Goal: Complete application form

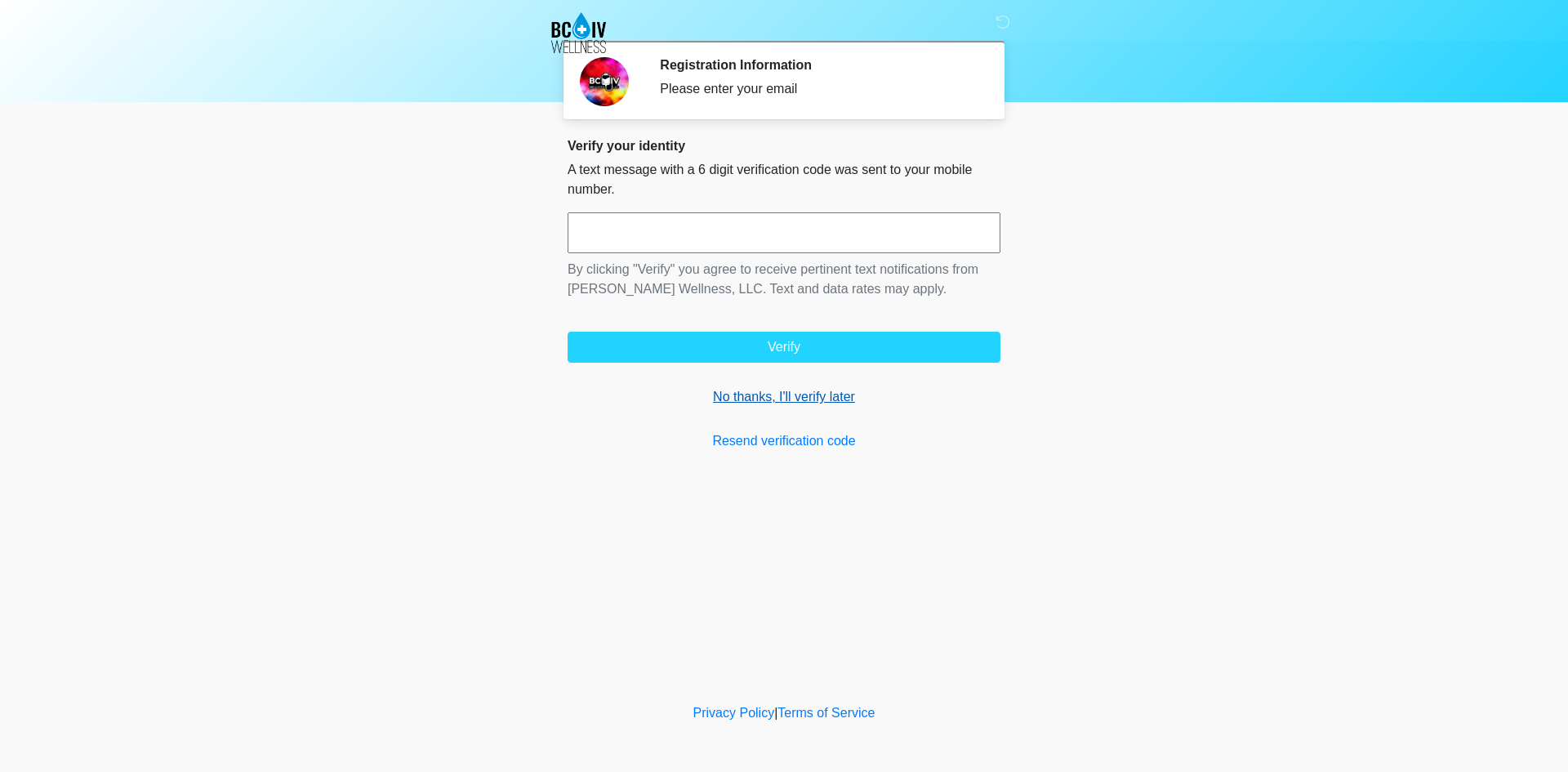
drag, startPoint x: 798, startPoint y: 402, endPoint x: 925, endPoint y: 395, distance: 127.2
click at [798, 402] on link "No thanks, I'll verify later" at bounding box center [784, 397] width 433 height 19
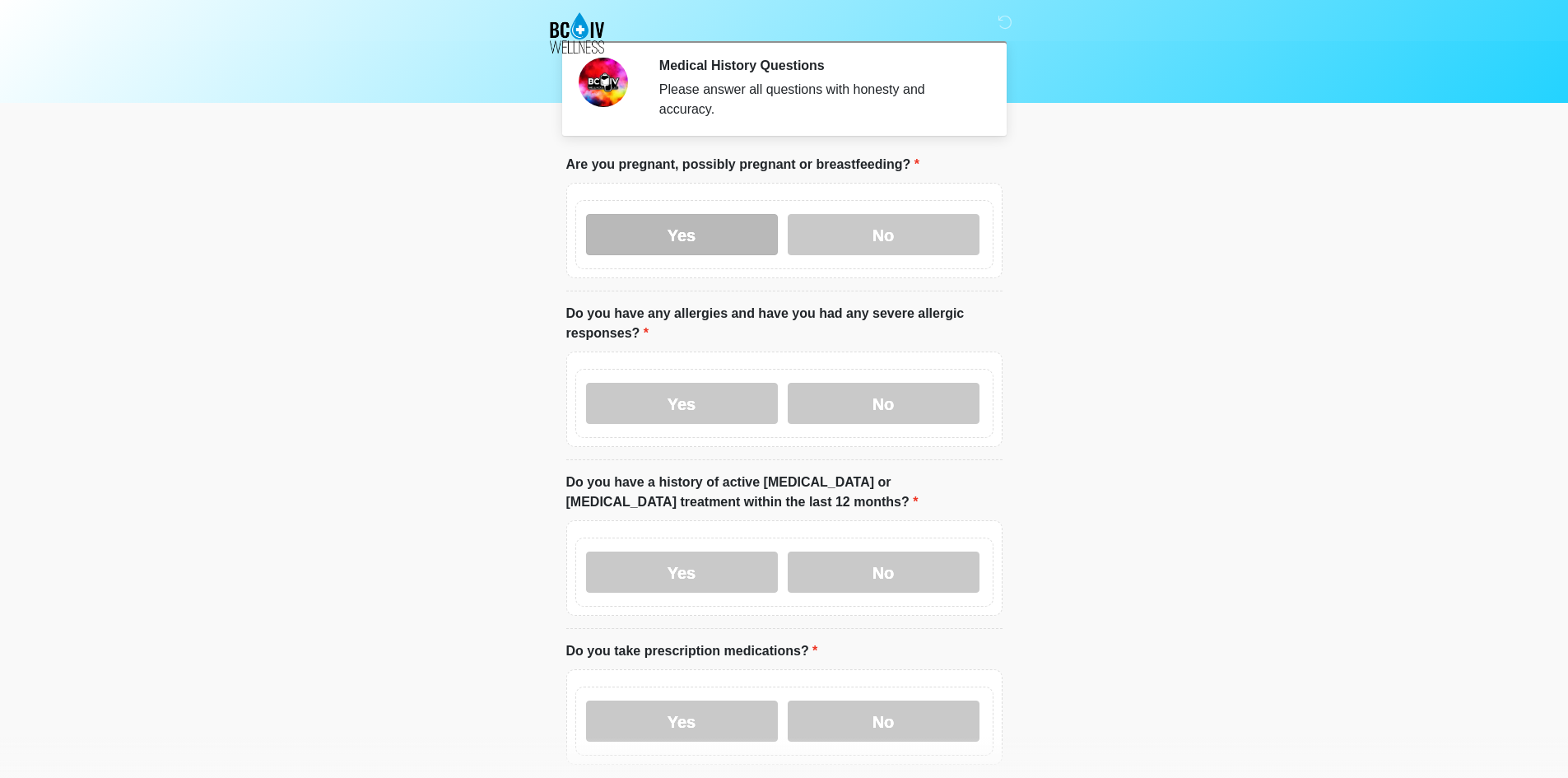
click at [729, 236] on label "Yes" at bounding box center [682, 234] width 192 height 41
click at [705, 383] on label "Yes" at bounding box center [682, 404] width 192 height 41
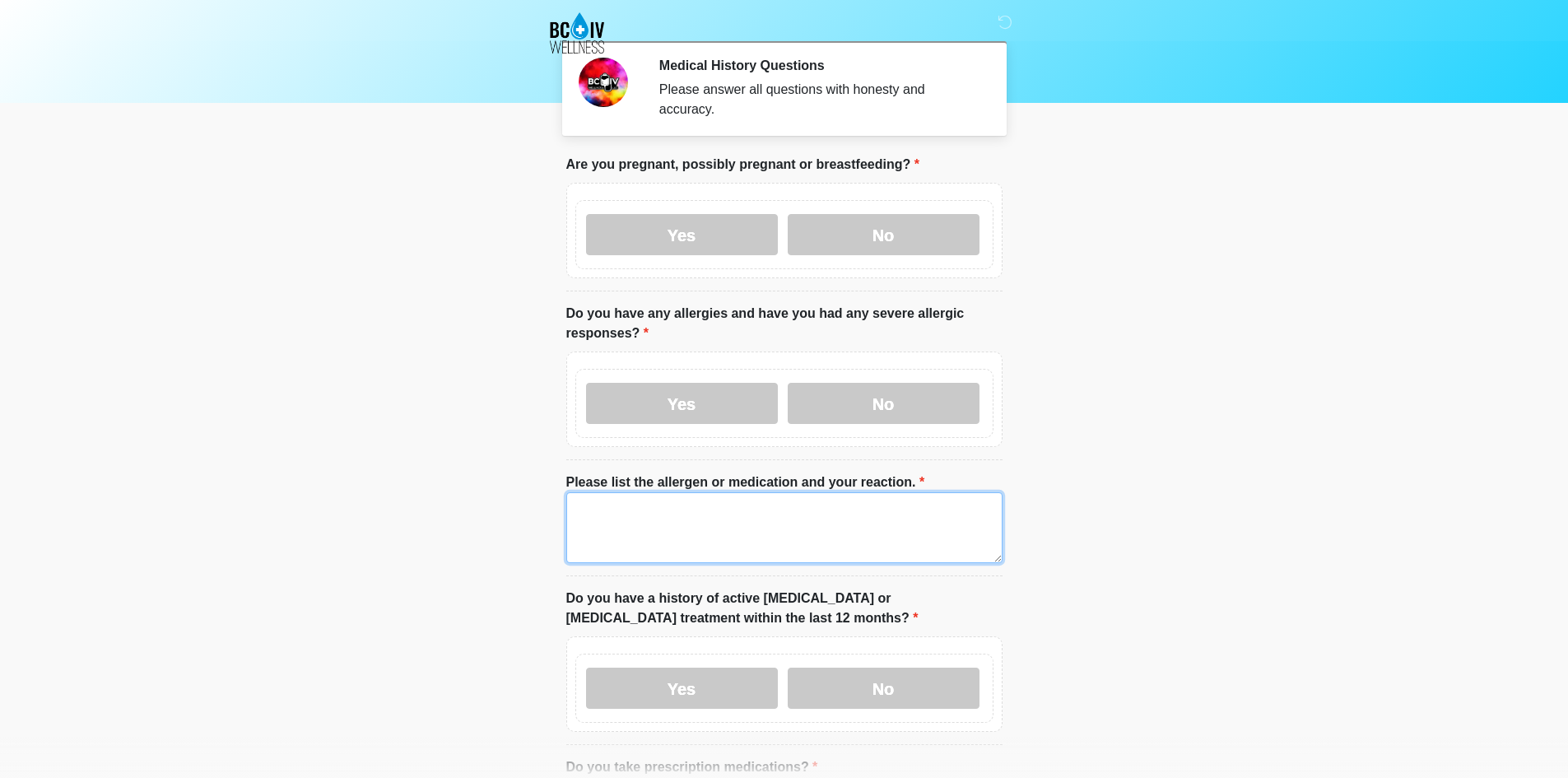
click at [680, 475] on li "Please list the allergen or medication and your reaction. Please list the aller…" at bounding box center [784, 524] width 436 height 104
drag, startPoint x: 664, startPoint y: 483, endPoint x: 415, endPoint y: 484, distance: 249.0
click at [415, 484] on body "‎ ‎ ‎ ‎ Medical History Questions Please answer all questions with honesty and …" at bounding box center [784, 389] width 1568 height 778
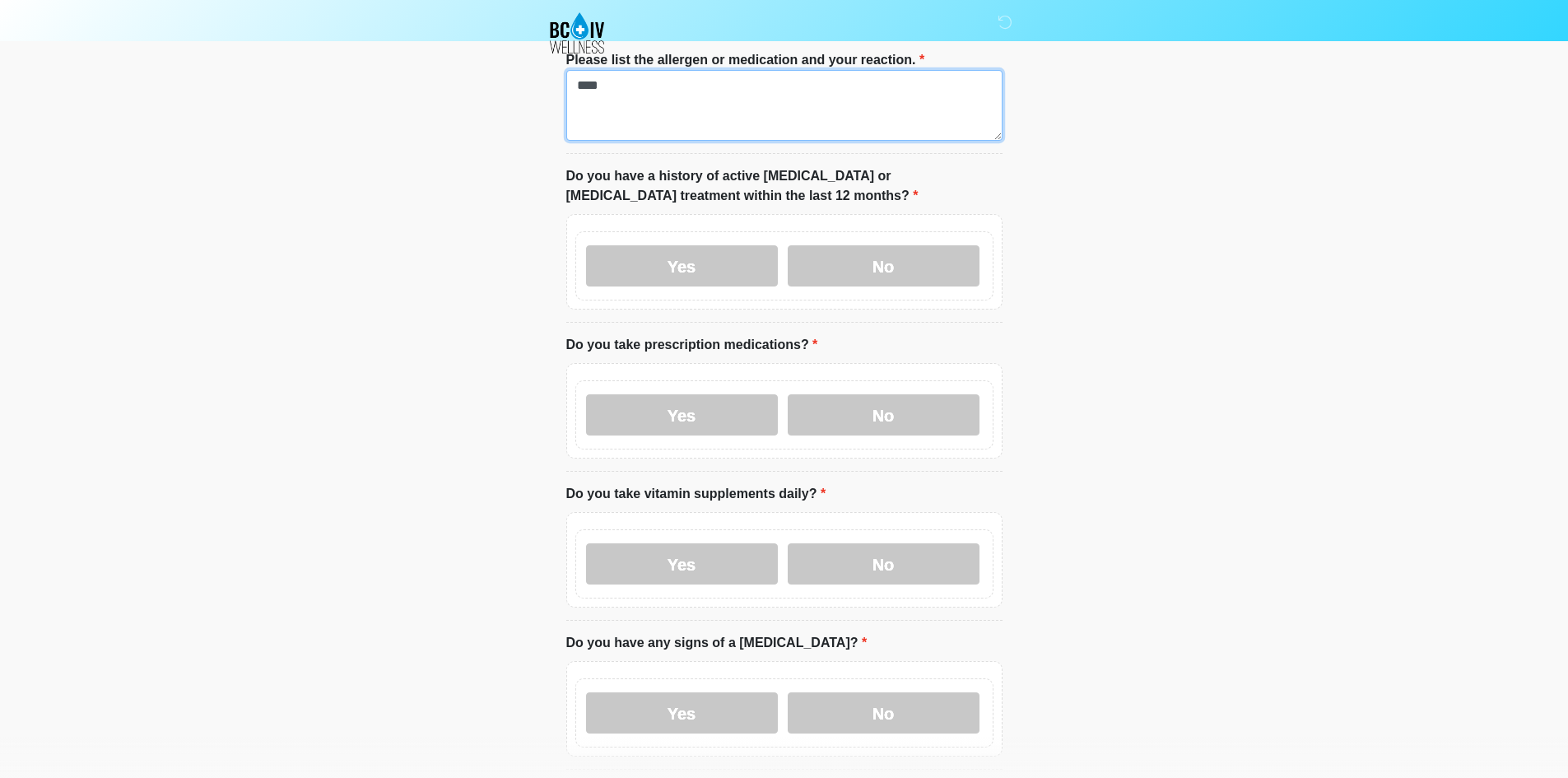
scroll to position [412, 0]
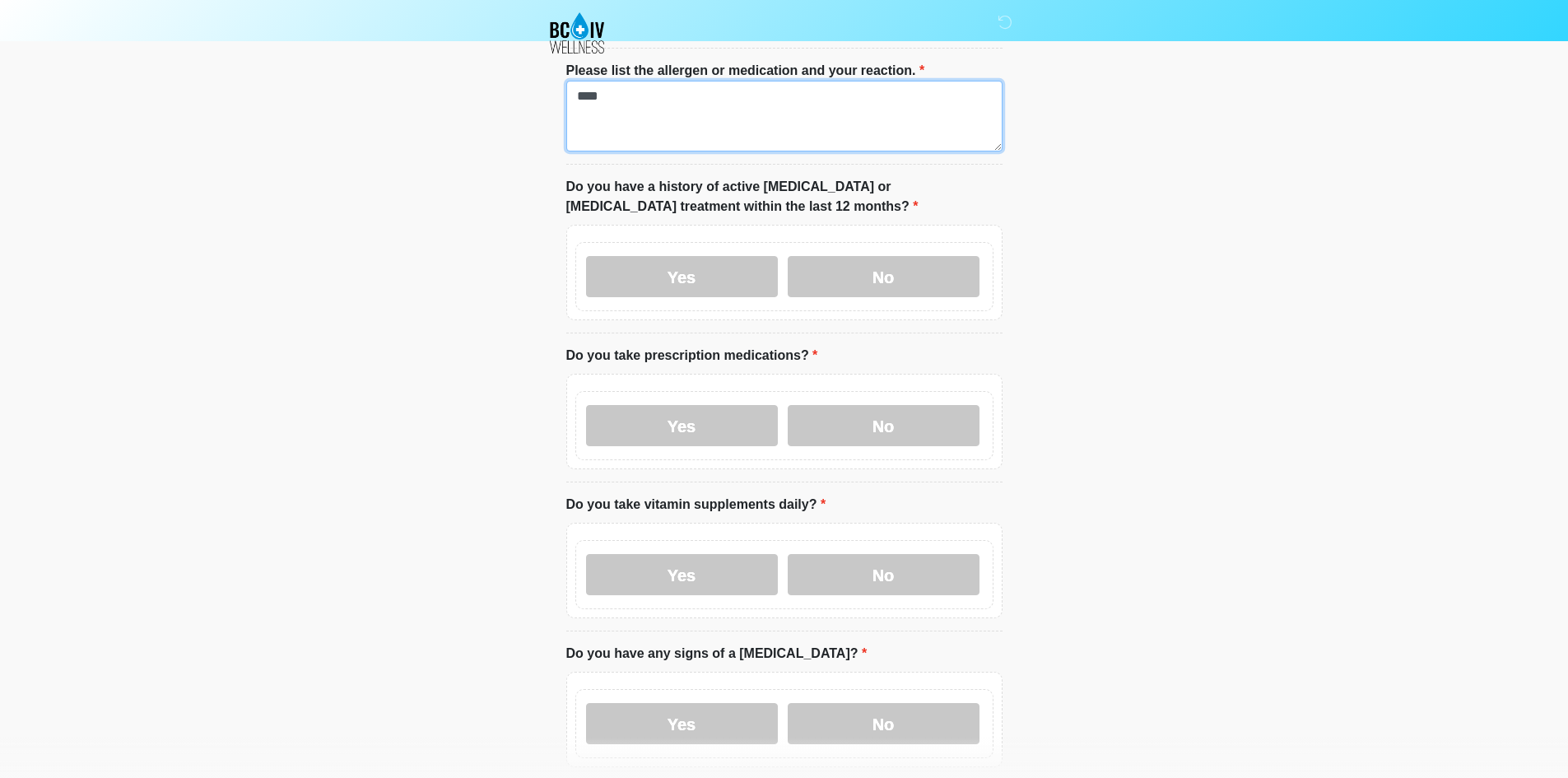
type textarea "****"
click at [665, 705] on label "Yes" at bounding box center [682, 723] width 192 height 41
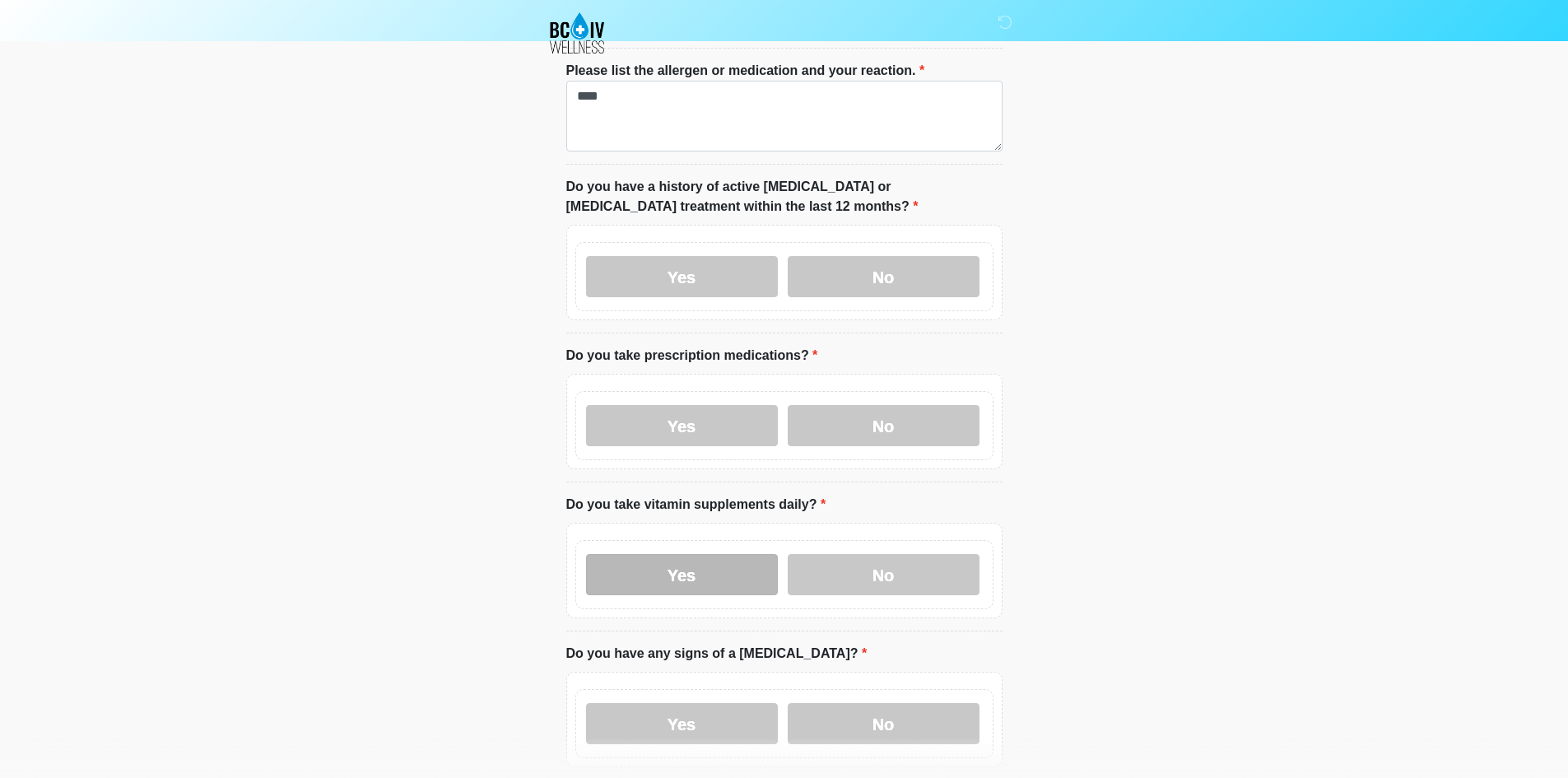
click at [694, 560] on label "Yes" at bounding box center [682, 574] width 192 height 41
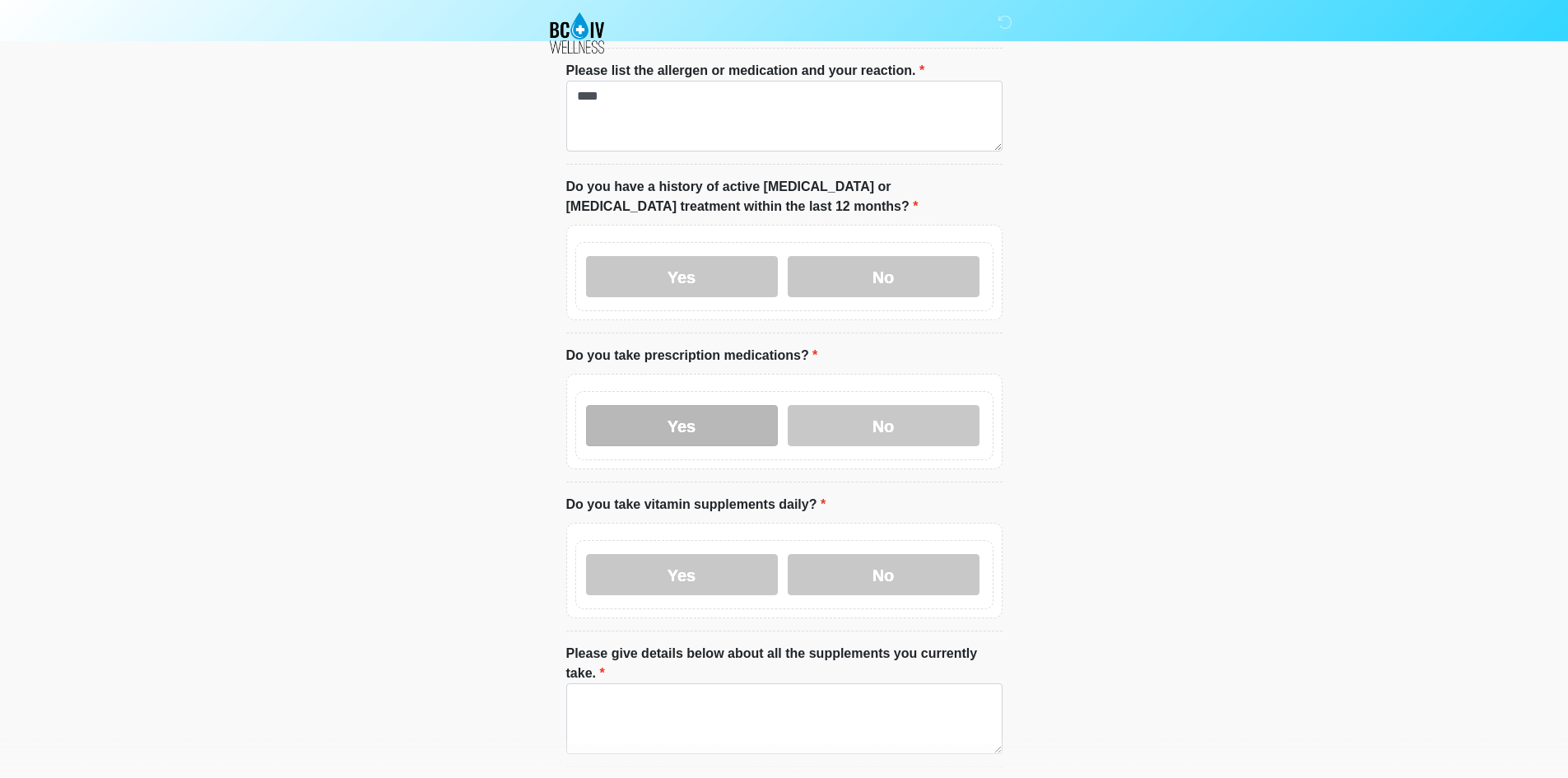
click at [713, 405] on label "Yes" at bounding box center [682, 425] width 192 height 41
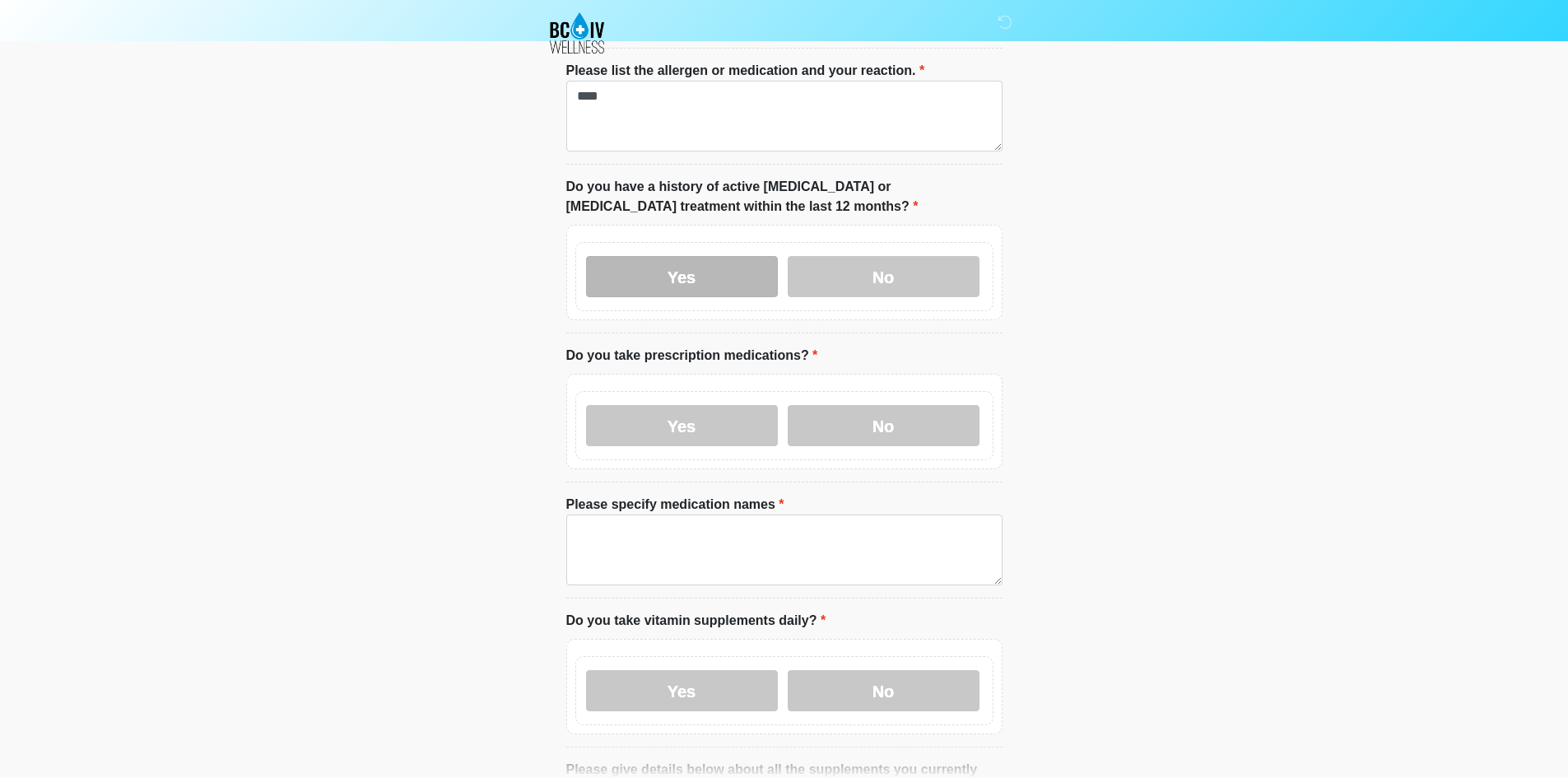
click at [722, 263] on label "Yes" at bounding box center [682, 276] width 192 height 41
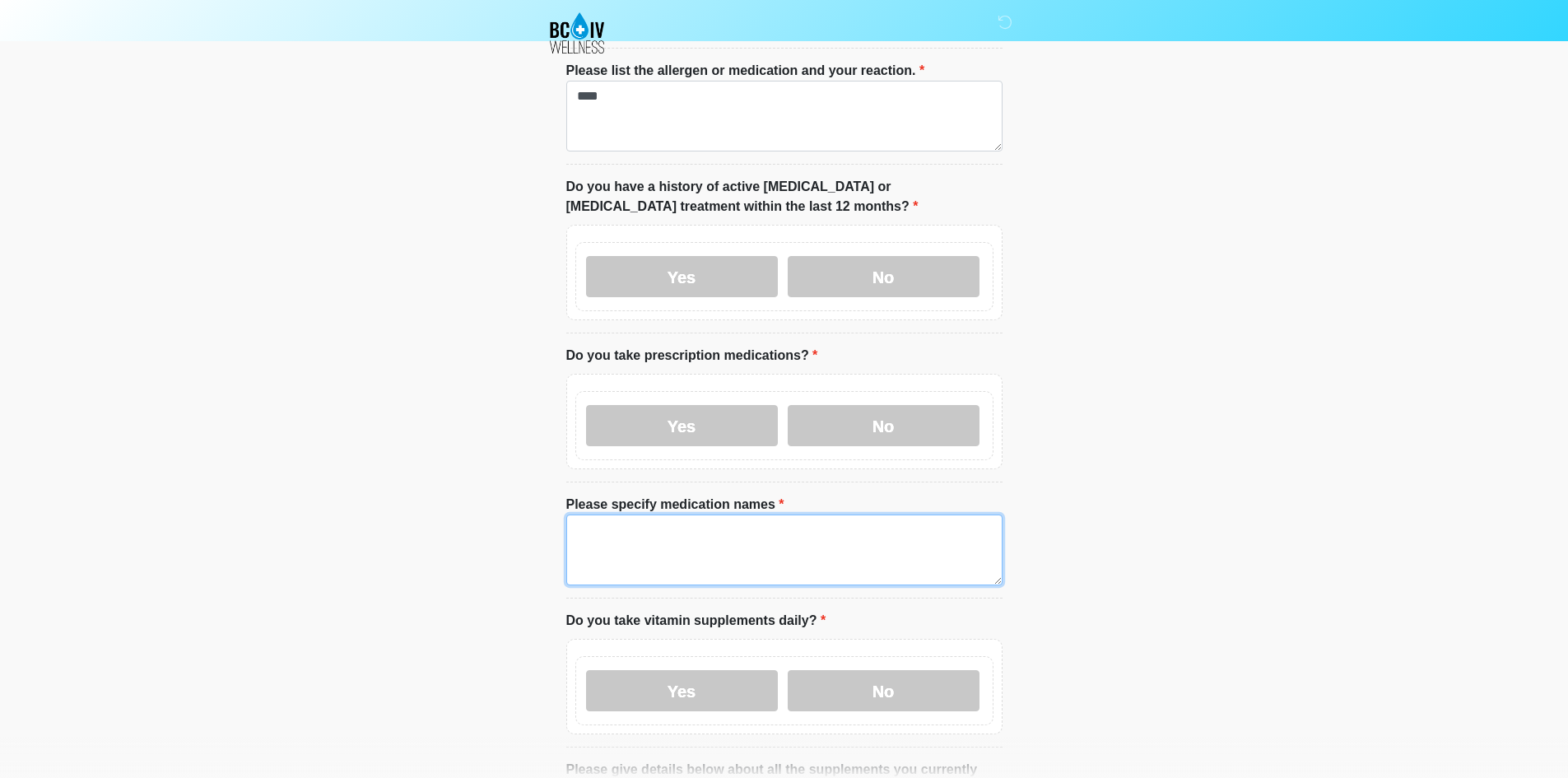
click at [724, 535] on textarea "Please specify medication names" at bounding box center [784, 550] width 436 height 71
paste textarea "****"
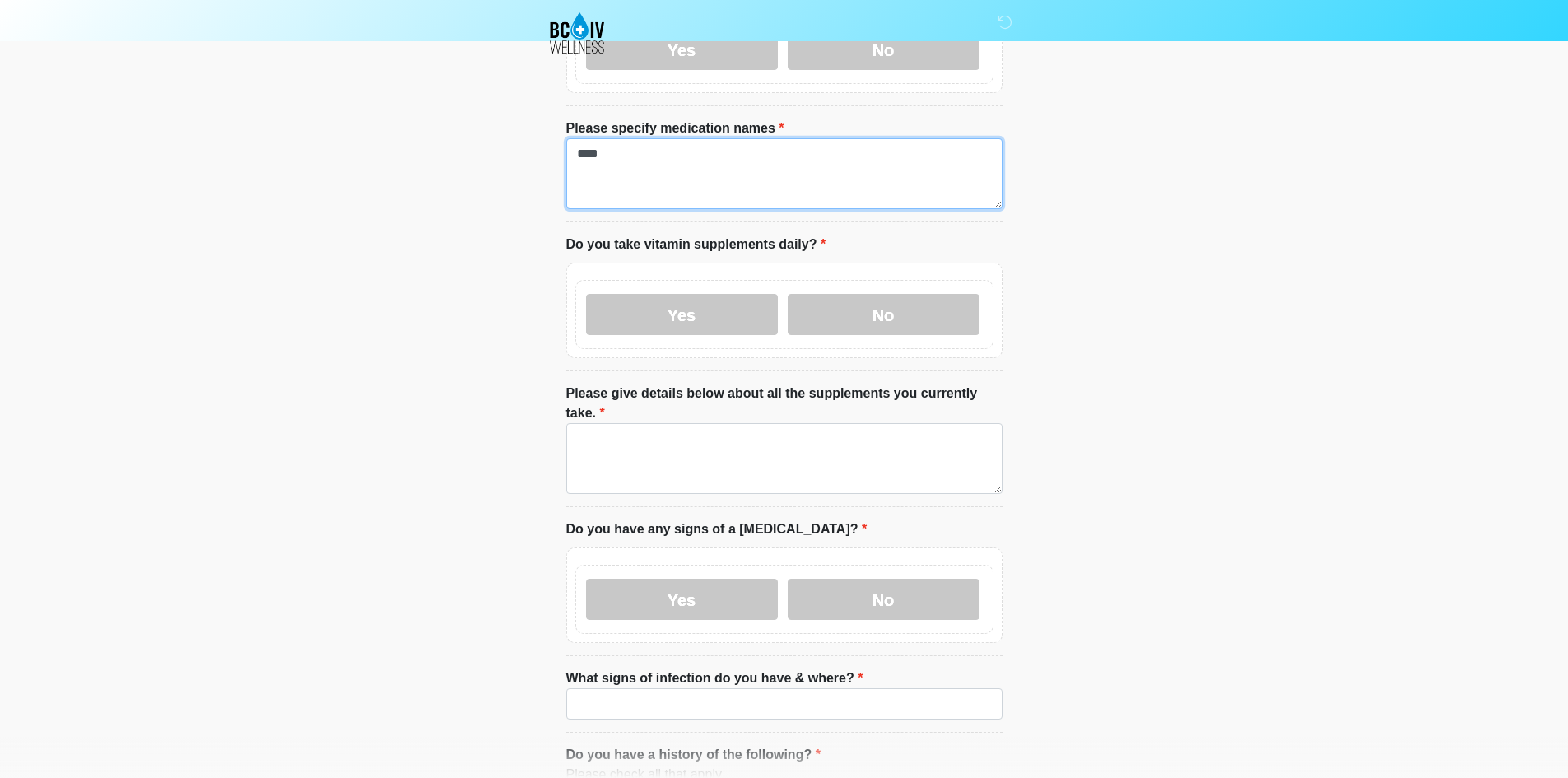
scroll to position [823, 0]
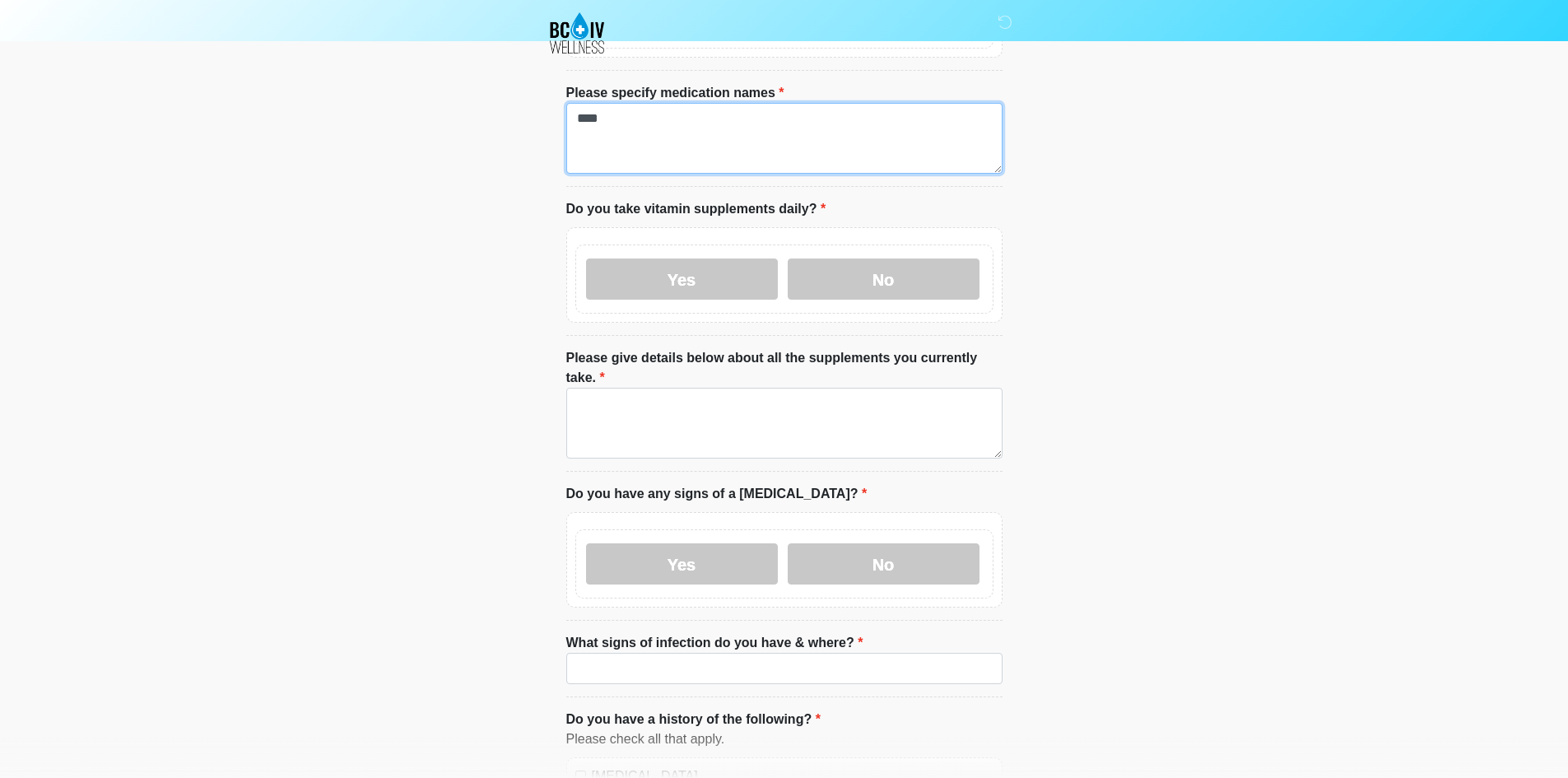
type textarea "****"
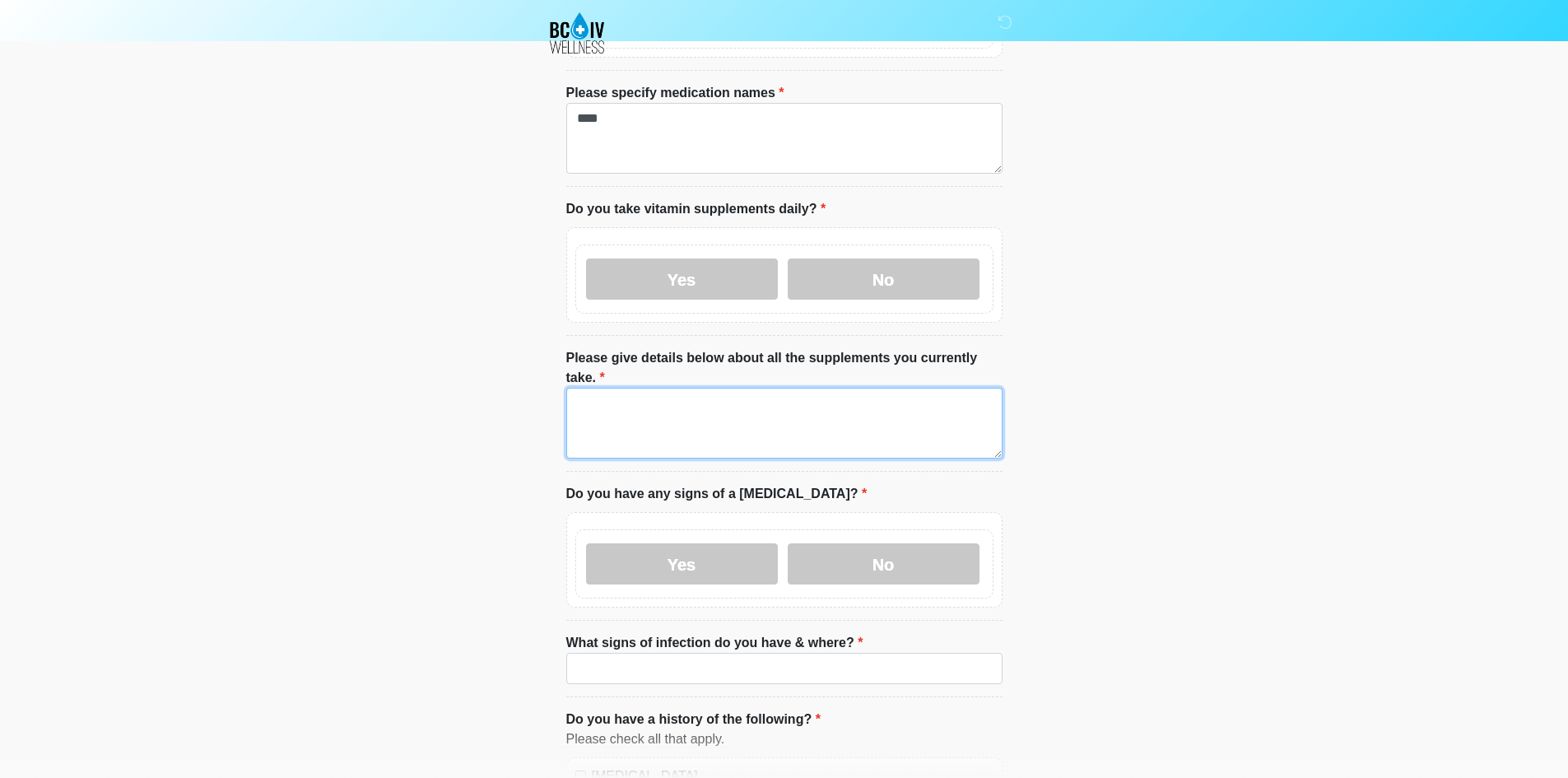
click at [721, 388] on textarea "Please give details below about all the supplements you currently take." at bounding box center [784, 423] width 436 height 71
paste textarea "****"
type textarea "****"
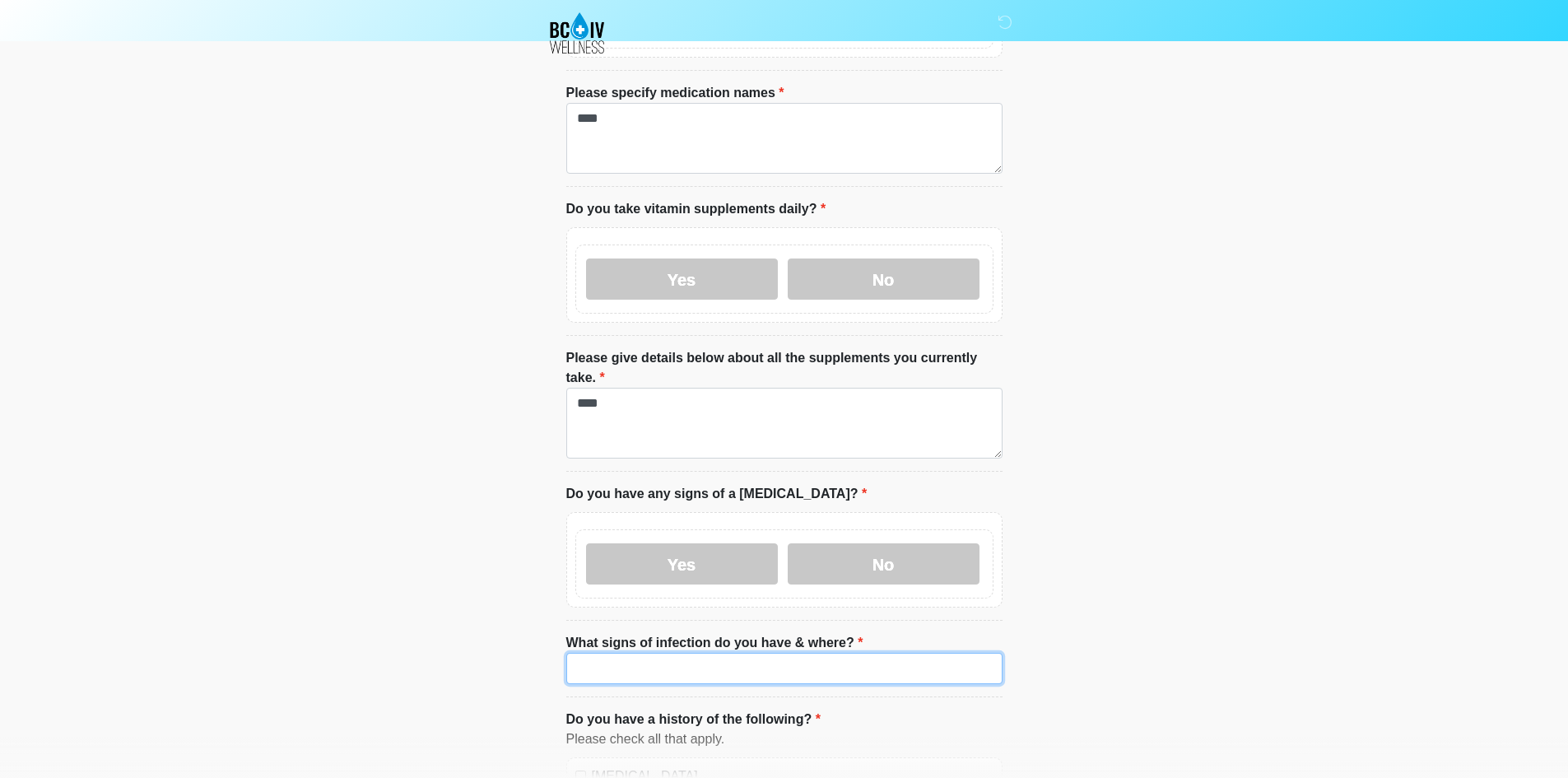
click at [692, 653] on input "What signs of infection do you have & where?" at bounding box center [784, 668] width 436 height 31
paste input "****"
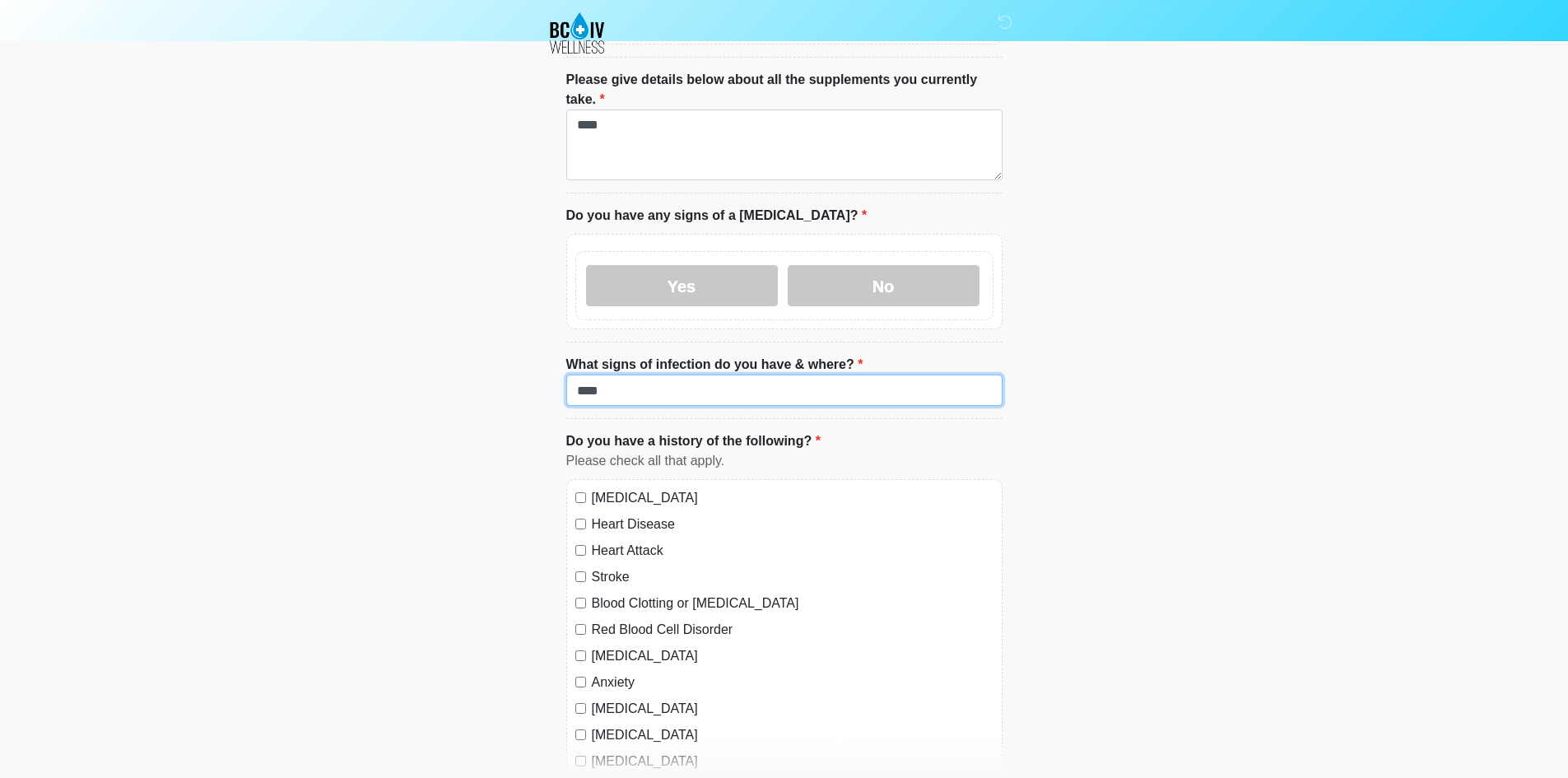
scroll to position [1235, 0]
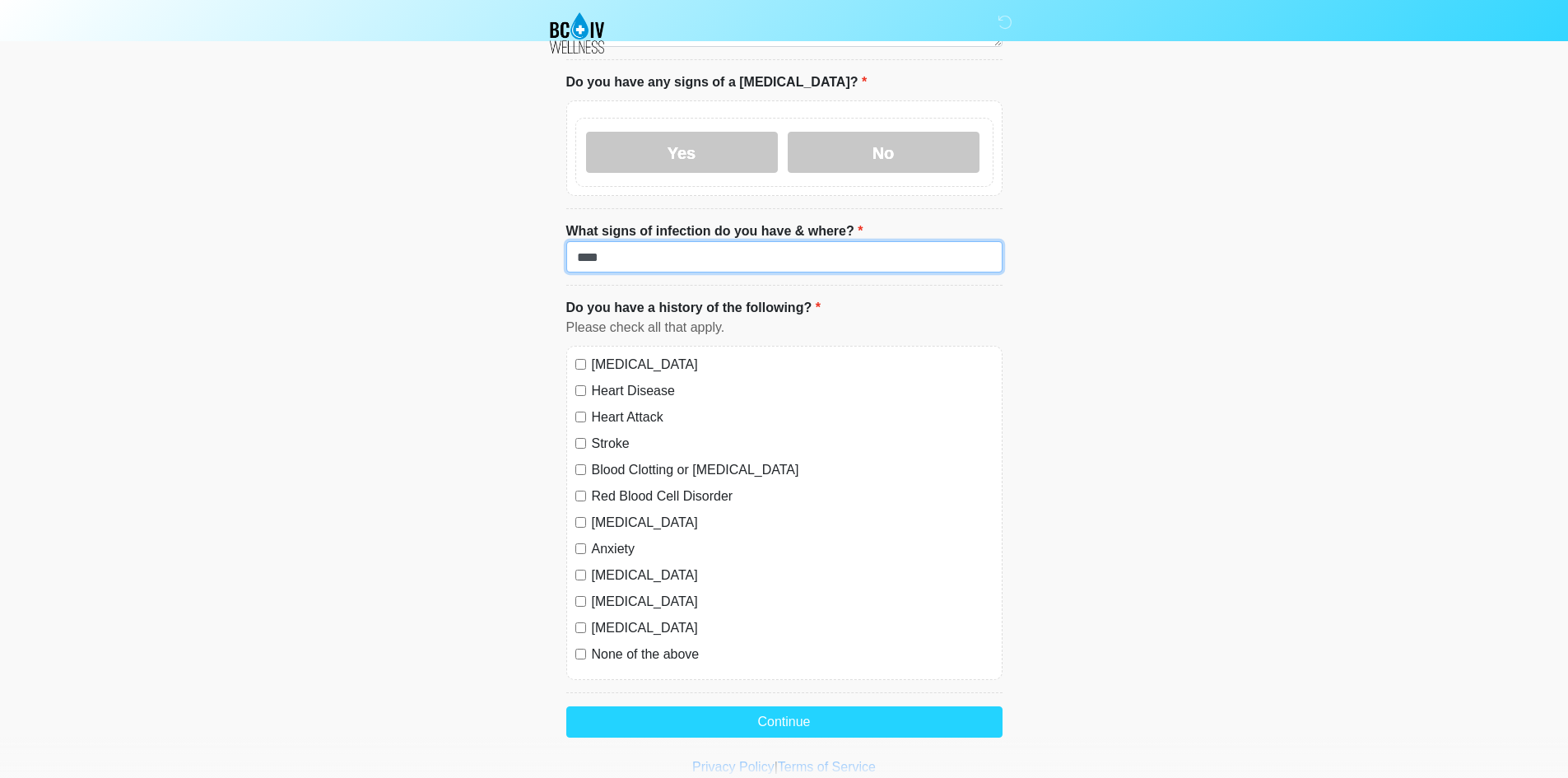
type input "****"
click at [625, 355] on label "[MEDICAL_DATA]" at bounding box center [793, 365] width 402 height 20
click at [624, 381] on label "Heart Disease" at bounding box center [793, 391] width 402 height 20
click at [619, 408] on label "Heart Attack" at bounding box center [793, 417] width 402 height 20
drag, startPoint x: 614, startPoint y: 401, endPoint x: 612, endPoint y: 429, distance: 28.1
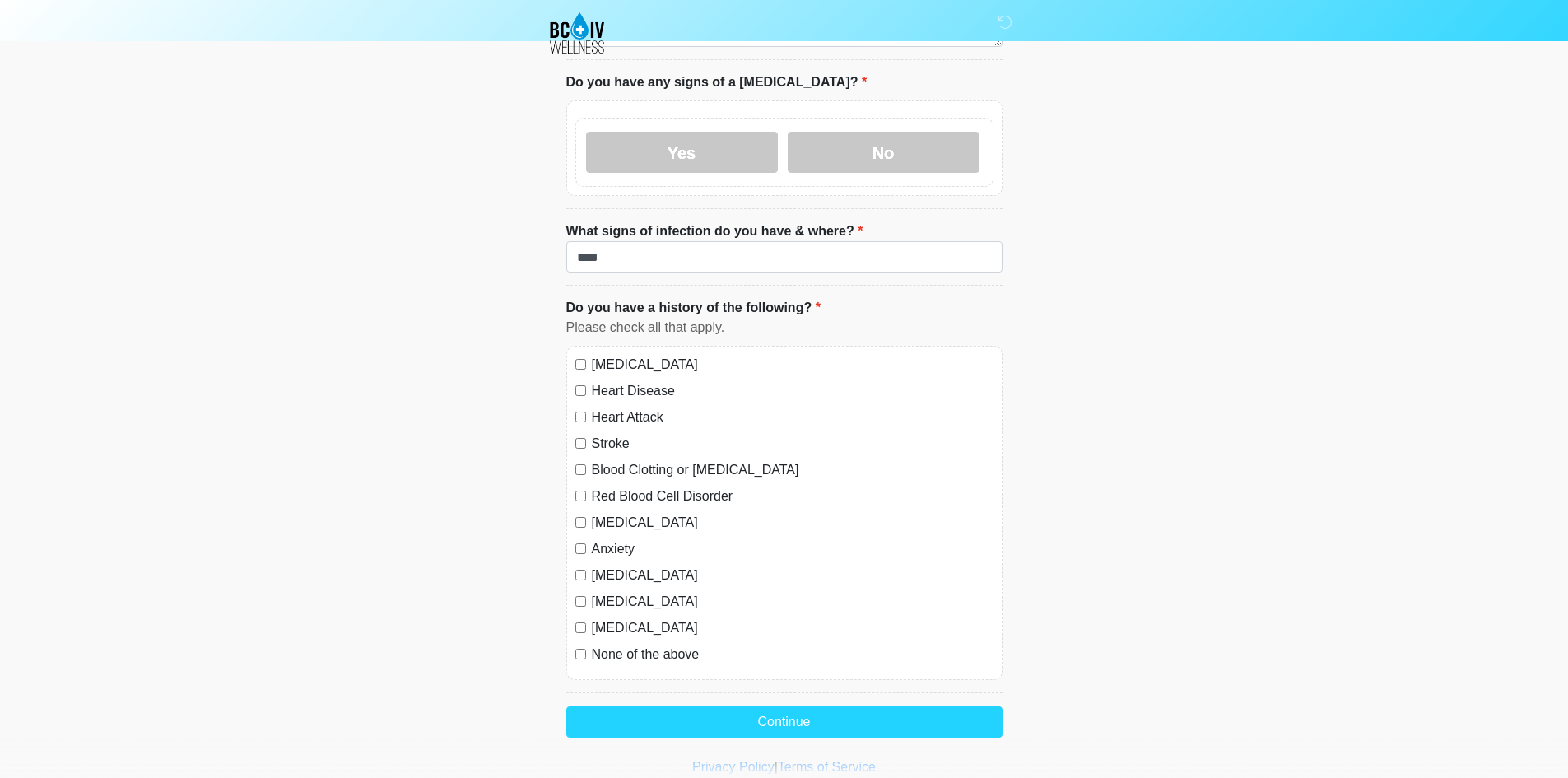
click at [614, 434] on label "Stroke" at bounding box center [793, 444] width 402 height 20
click at [612, 460] on label "Blood Clotting or [MEDICAL_DATA]" at bounding box center [793, 469] width 402 height 20
click at [611, 486] on label "Red Blood Cell Disorder" at bounding box center [793, 496] width 402 height 20
click at [604, 512] on label "[MEDICAL_DATA]" at bounding box center [793, 522] width 402 height 20
click at [604, 502] on div "[MEDICAL_DATA] Heart Disease Heart Attack Stroke Blood Clotting or [MEDICAL_DAT…" at bounding box center [784, 512] width 436 height 334
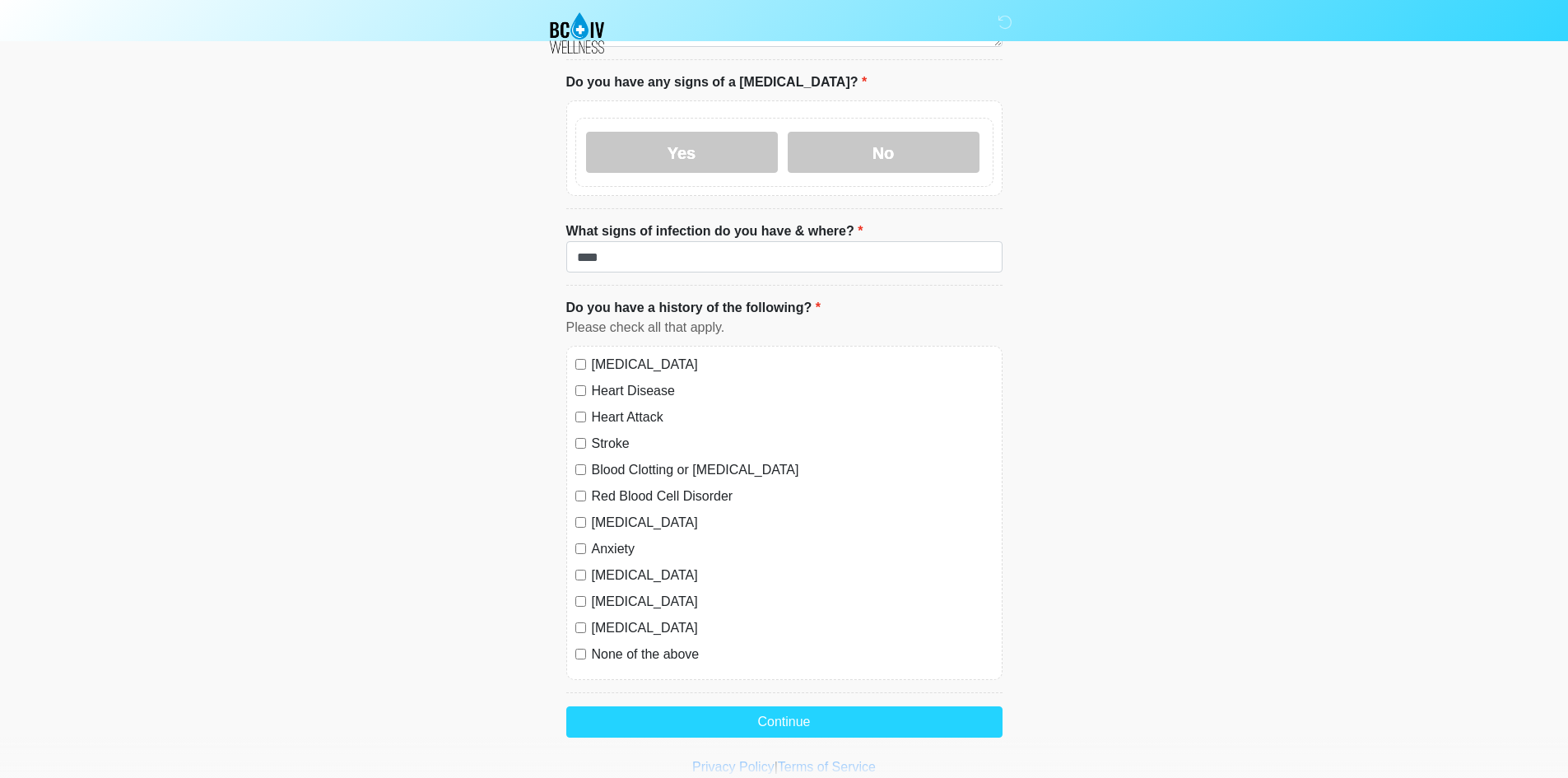
click at [612, 539] on label "Anxiety" at bounding box center [793, 549] width 402 height 20
click at [609, 565] on label "[MEDICAL_DATA]" at bounding box center [793, 575] width 402 height 20
click at [607, 592] on label "[MEDICAL_DATA]" at bounding box center [793, 602] width 402 height 20
click at [608, 618] on label "[MEDICAL_DATA]" at bounding box center [793, 628] width 402 height 20
click at [611, 645] on label "None of the above" at bounding box center [793, 655] width 402 height 20
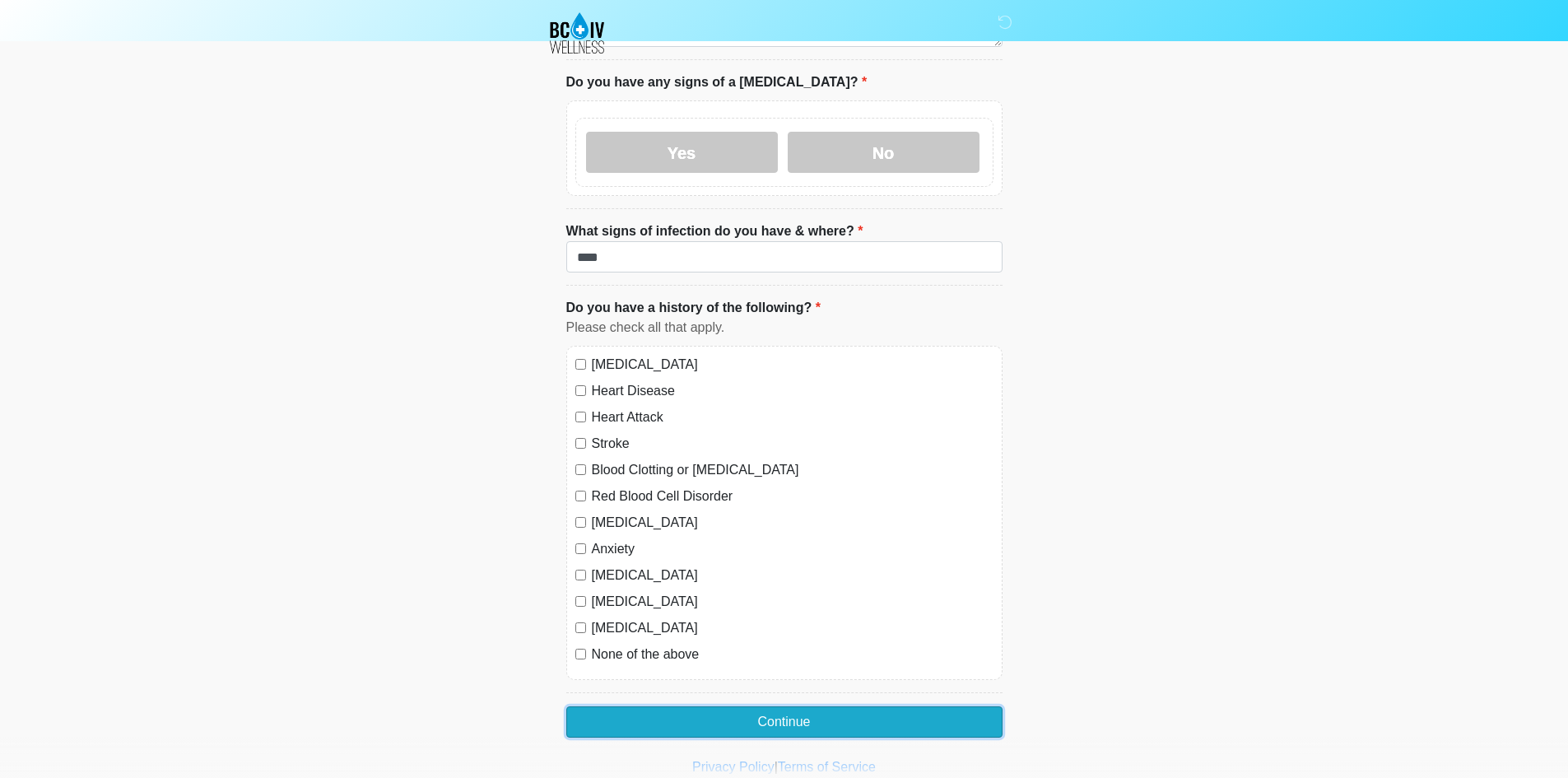
click at [648, 706] on button "Continue" at bounding box center [784, 722] width 436 height 31
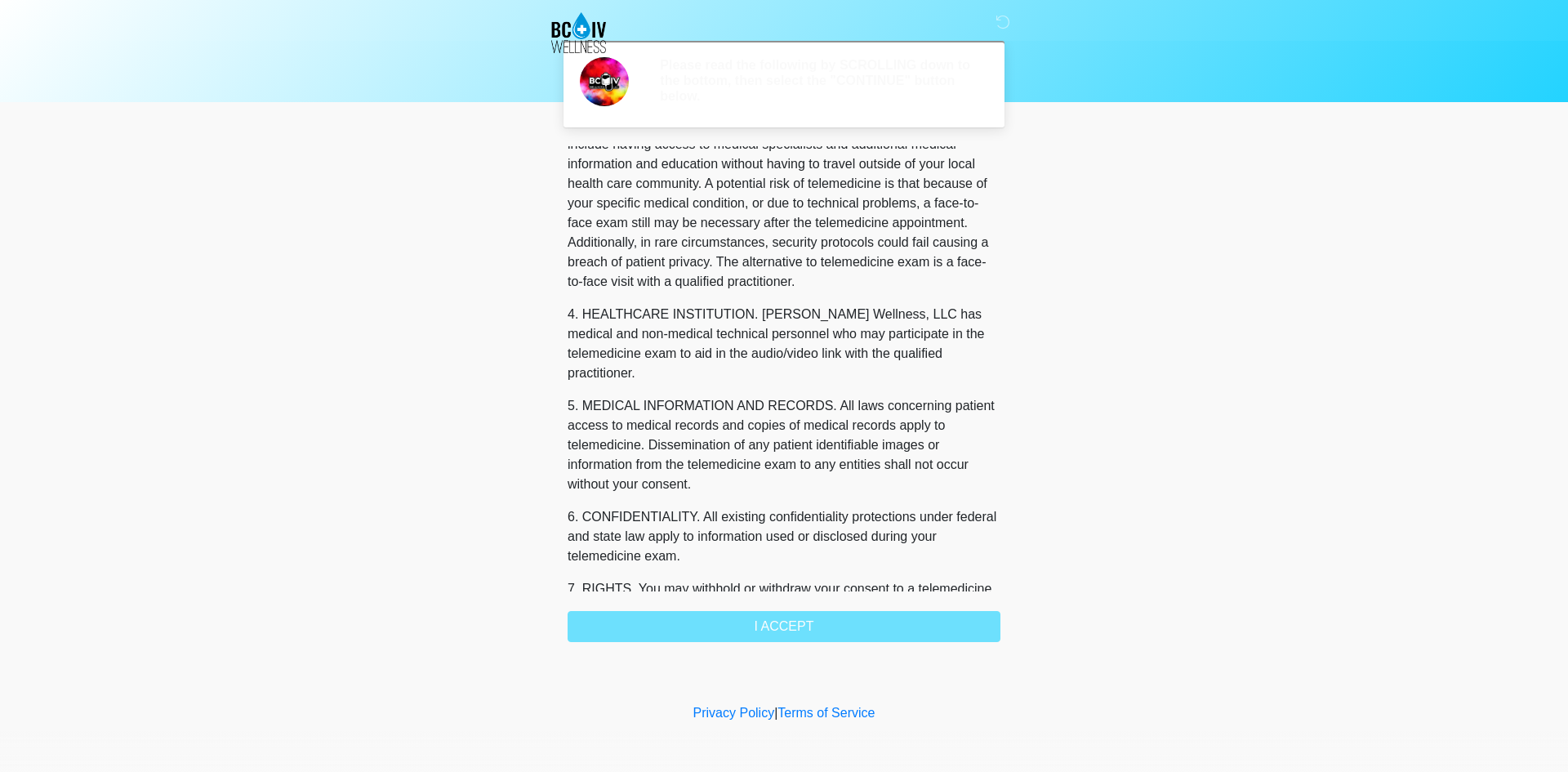
scroll to position [502, 0]
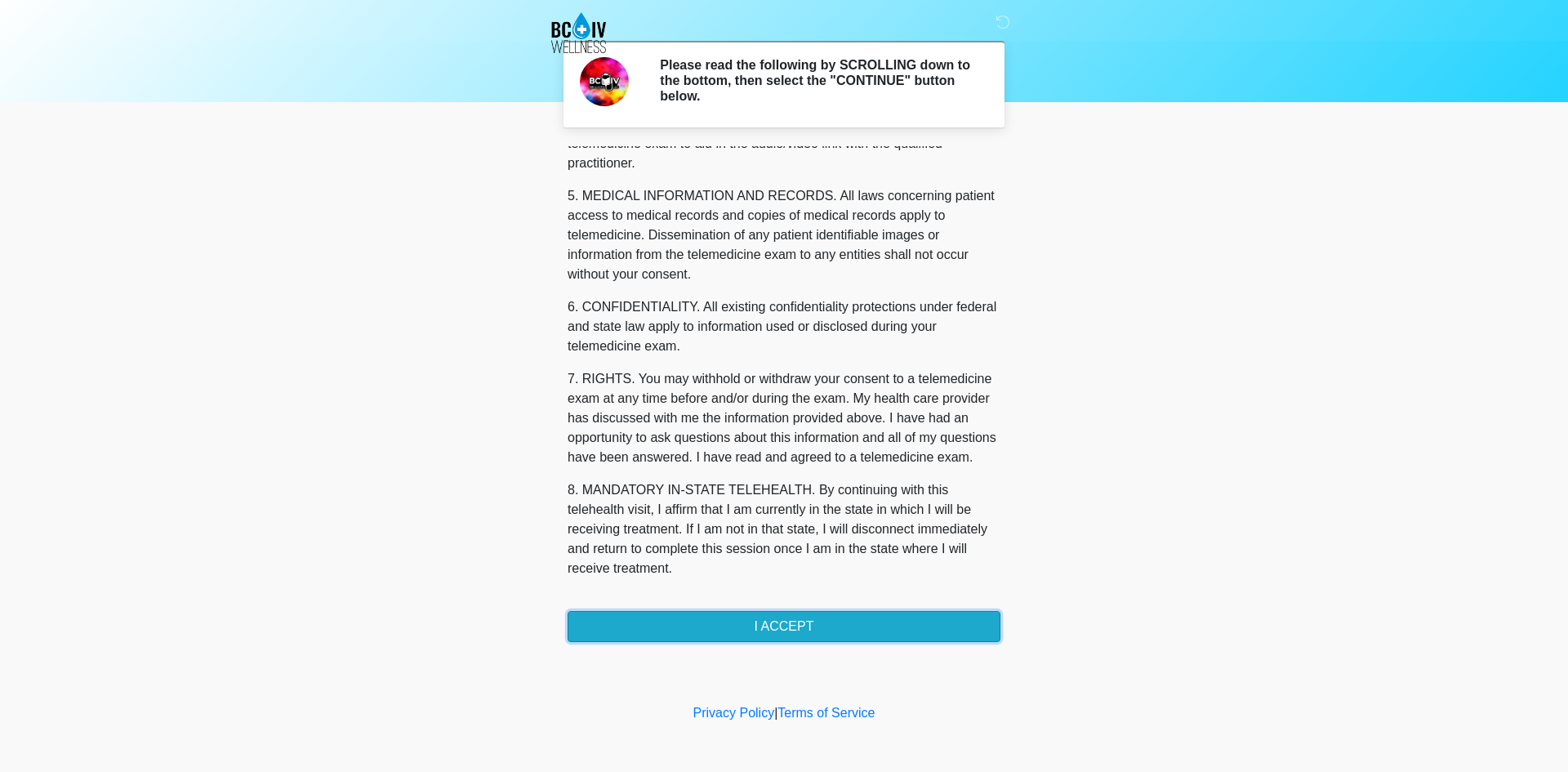
click at [933, 634] on button "I ACCEPT" at bounding box center [784, 626] width 433 height 31
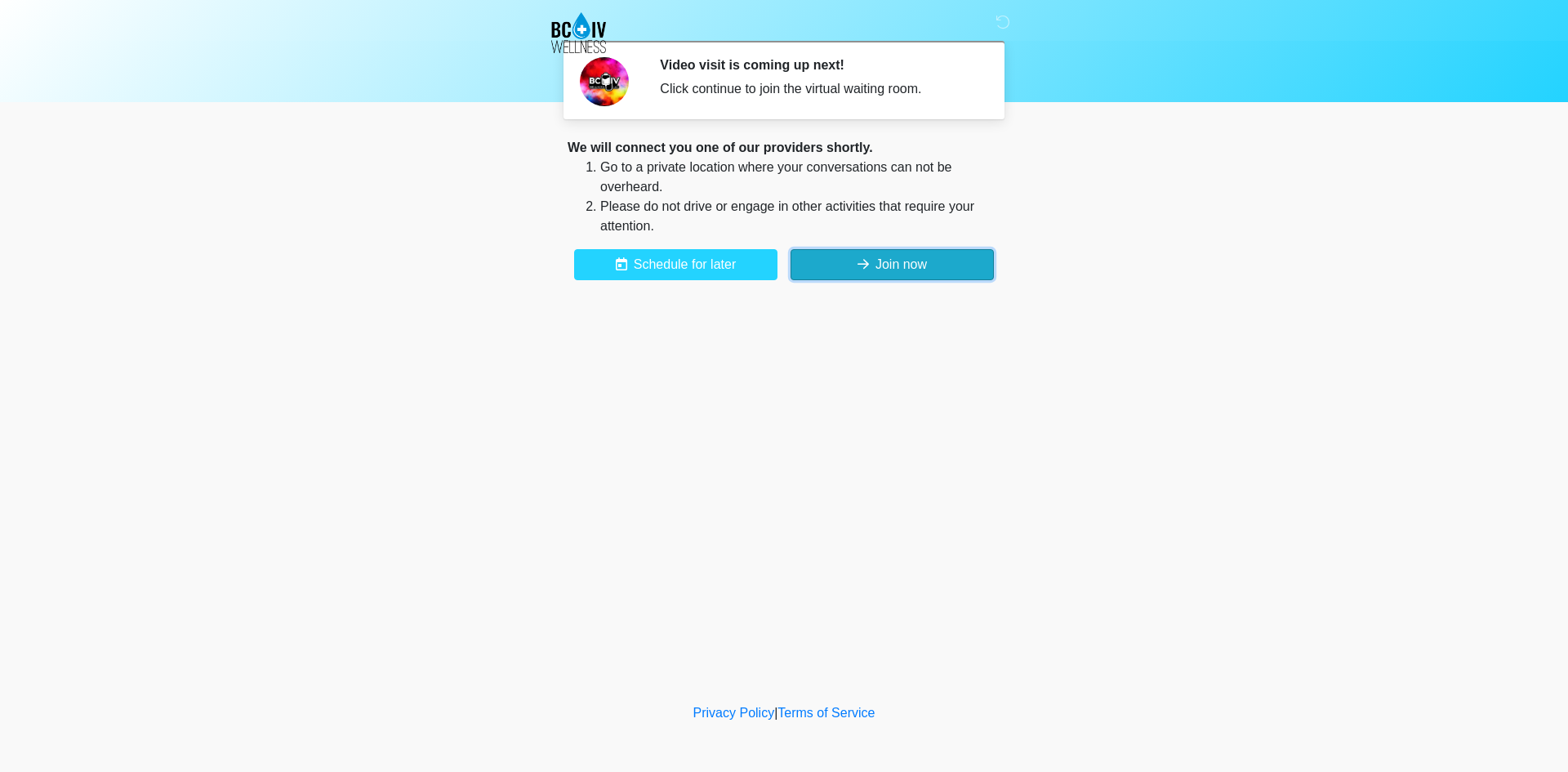
click at [919, 273] on button "Join now" at bounding box center [892, 264] width 203 height 31
